Goal: Task Accomplishment & Management: Use online tool/utility

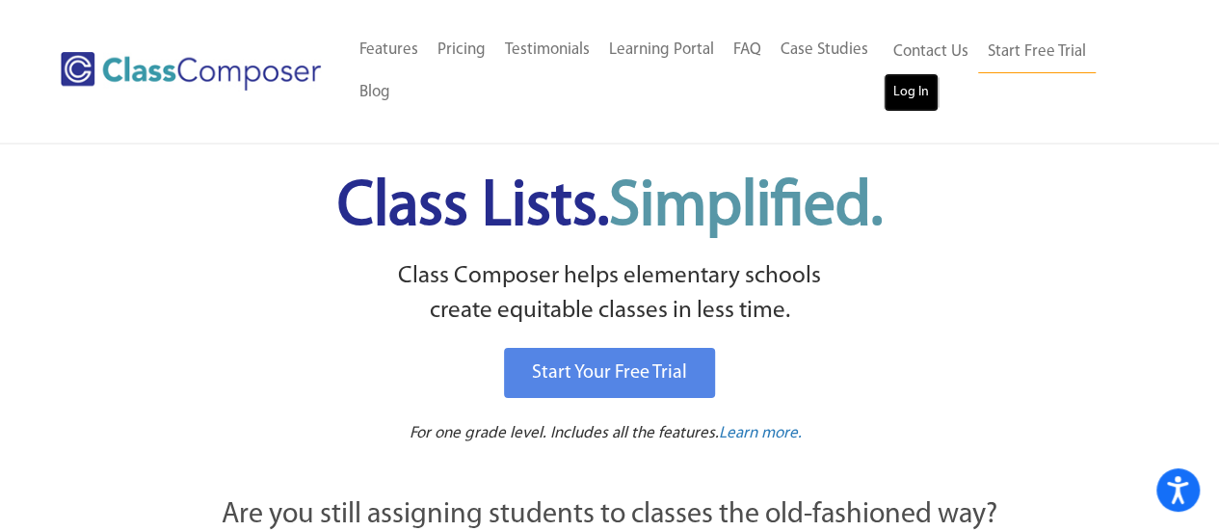
click at [914, 101] on link "Log In" at bounding box center [911, 92] width 55 height 39
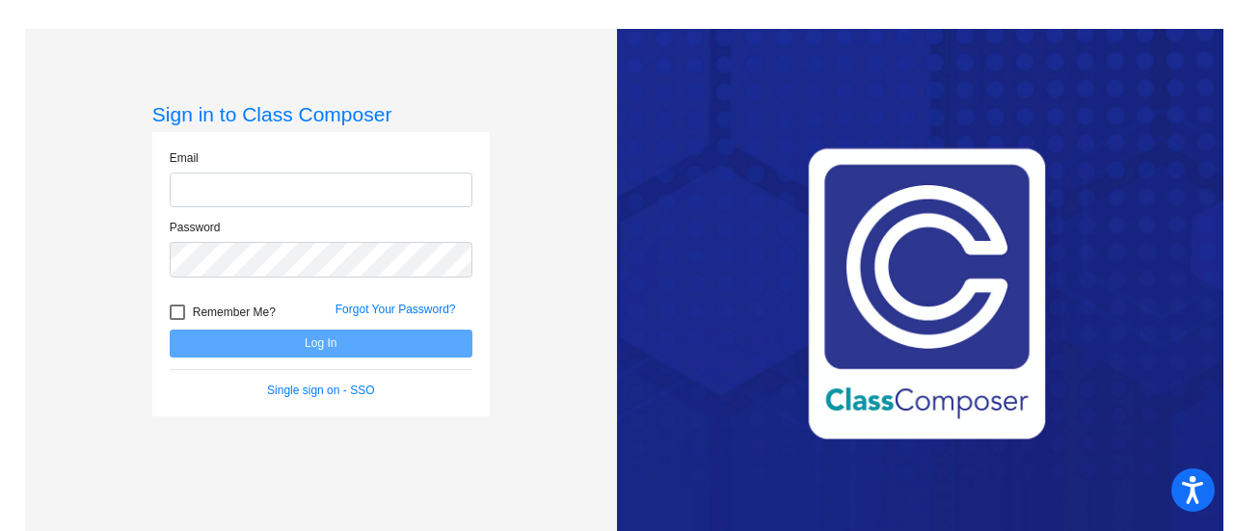
type input "[EMAIL_ADDRESS][DOMAIN_NAME]"
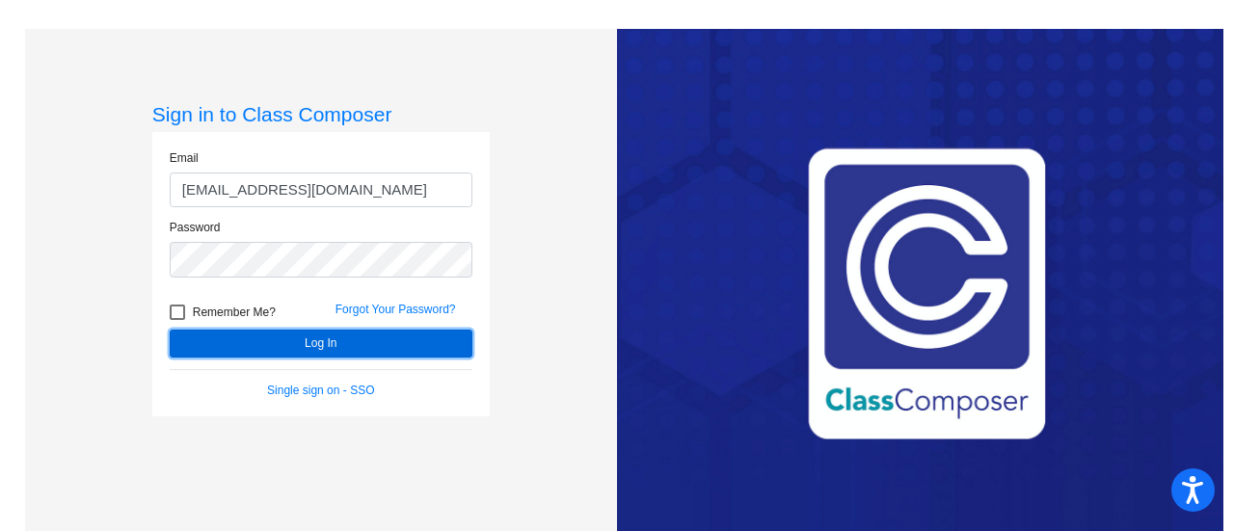
click at [286, 351] on button "Log In" at bounding box center [321, 344] width 303 height 28
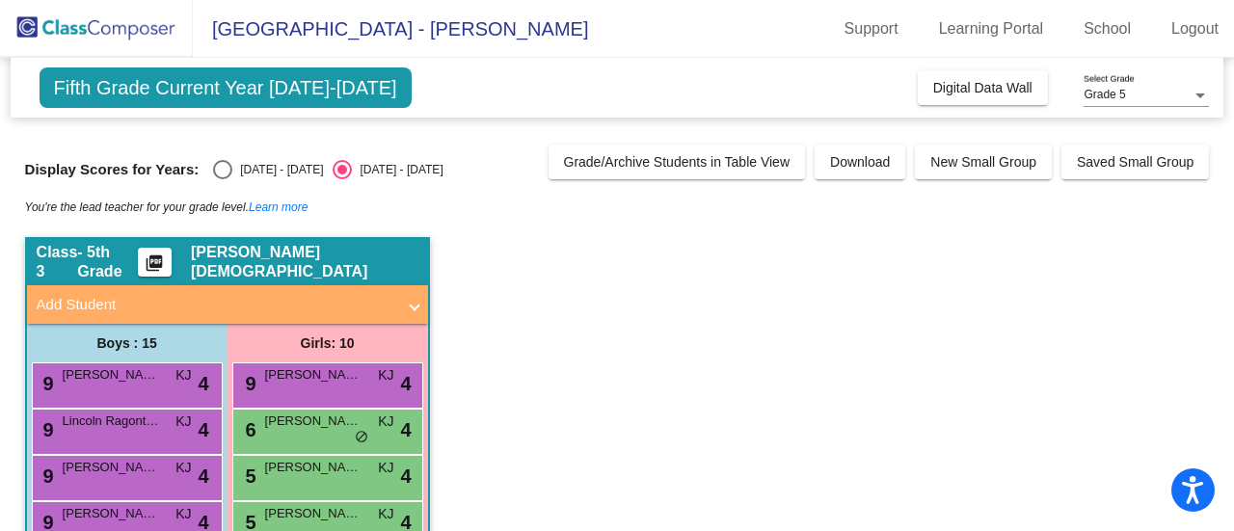
click at [355, 88] on span "Fifth Grade Current Year [DATE]-[DATE]" at bounding box center [226, 87] width 372 height 40
click at [424, 168] on div "Display Scores for Years: [DATE] - [DATE] [DATE] - [DATE]" at bounding box center [282, 169] width 514 height 19
